Goal: Information Seeking & Learning: Check status

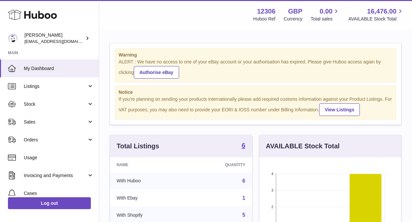
scroll to position [103, 142]
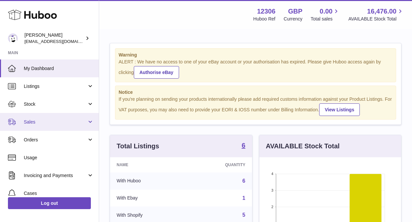
click at [31, 122] on span "Sales" at bounding box center [55, 122] width 63 height 6
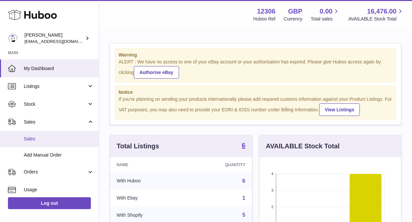
click at [31, 140] on span "Sales" at bounding box center [59, 139] width 70 height 6
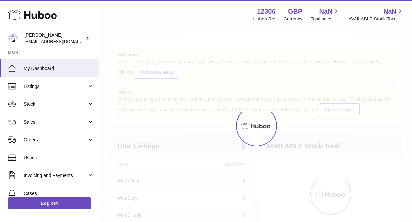
click at [104, 155] on div "Warning ALERT : We have no access to one of your eBay account or your authorisa…" at bounding box center [255, 208] width 313 height 357
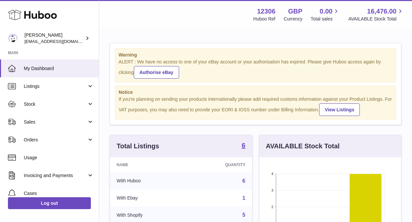
scroll to position [103, 142]
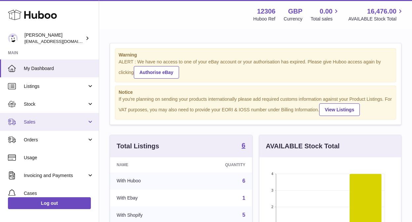
click at [57, 122] on span "Sales" at bounding box center [55, 122] width 63 height 6
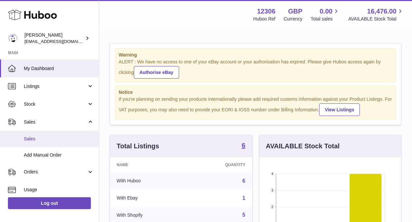
click at [46, 141] on span "Sales" at bounding box center [59, 139] width 70 height 6
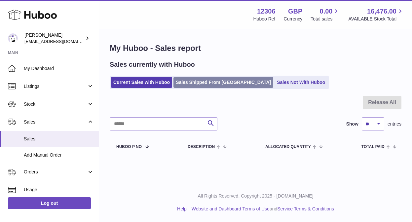
click at [205, 84] on link "Sales Shipped From [GEOGRAPHIC_DATA]" at bounding box center [224, 82] width 100 height 11
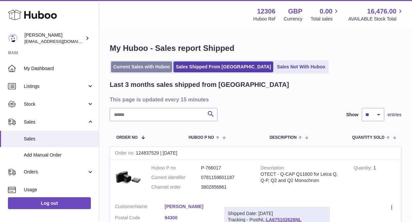
click at [145, 70] on link "Current Sales with Huboo" at bounding box center [141, 67] width 61 height 11
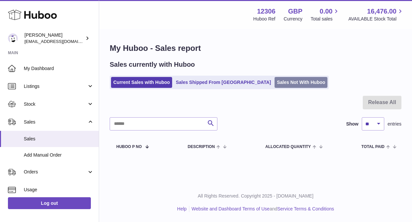
click at [275, 80] on link "Sales Not With Huboo" at bounding box center [301, 82] width 53 height 11
